Goal: Task Accomplishment & Management: Manage account settings

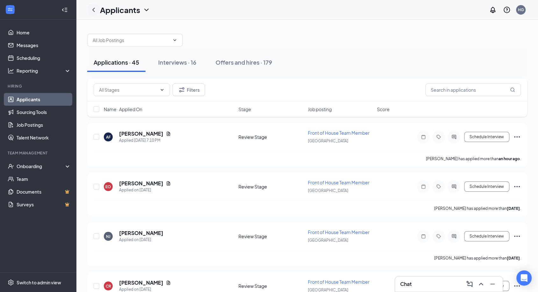
click at [93, 10] on icon "ChevronLeft" at bounding box center [93, 10] width 3 height 4
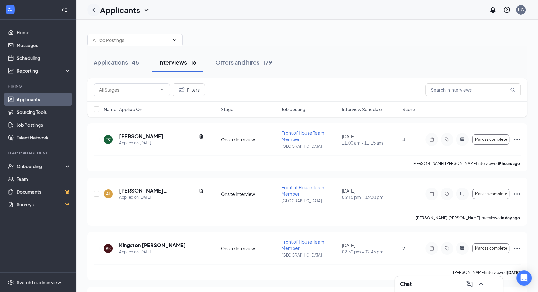
click at [93, 10] on icon "ChevronLeft" at bounding box center [93, 10] width 3 height 4
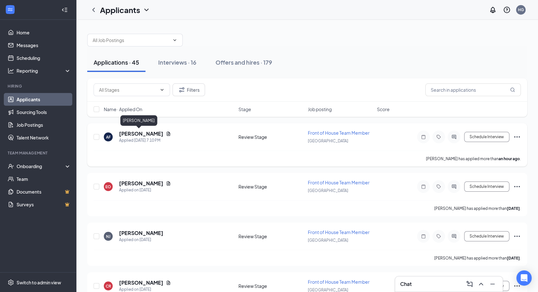
click at [130, 131] on h5 "[PERSON_NAME]" at bounding box center [141, 133] width 44 height 7
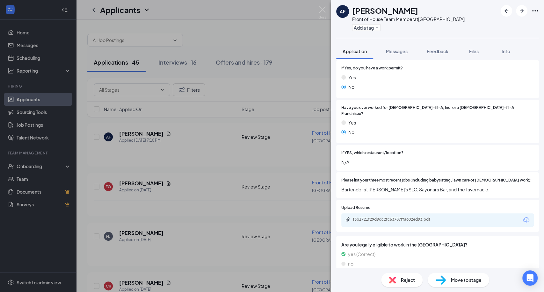
scroll to position [145, 0]
click at [401, 217] on div "f3b1721f29d9dc2fc63787ffa602ed93.pdf" at bounding box center [397, 219] width 89 height 5
